Goal: Transaction & Acquisition: Purchase product/service

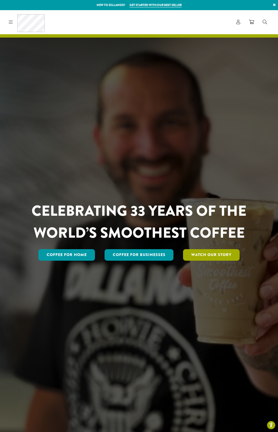
click at [207, 255] on span "Watch Our Story" at bounding box center [211, 255] width 40 height 6
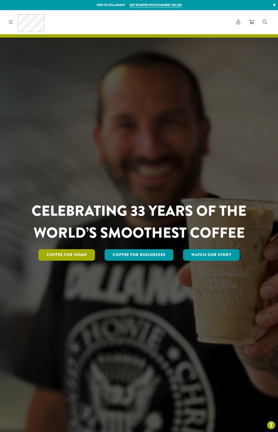
click at [70, 255] on span "Coffee for Home" at bounding box center [67, 255] width 40 height 6
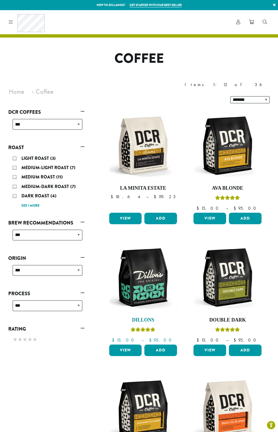
click at [143, 278] on img at bounding box center [143, 277] width 71 height 71
